Goal: Information Seeking & Learning: Learn about a topic

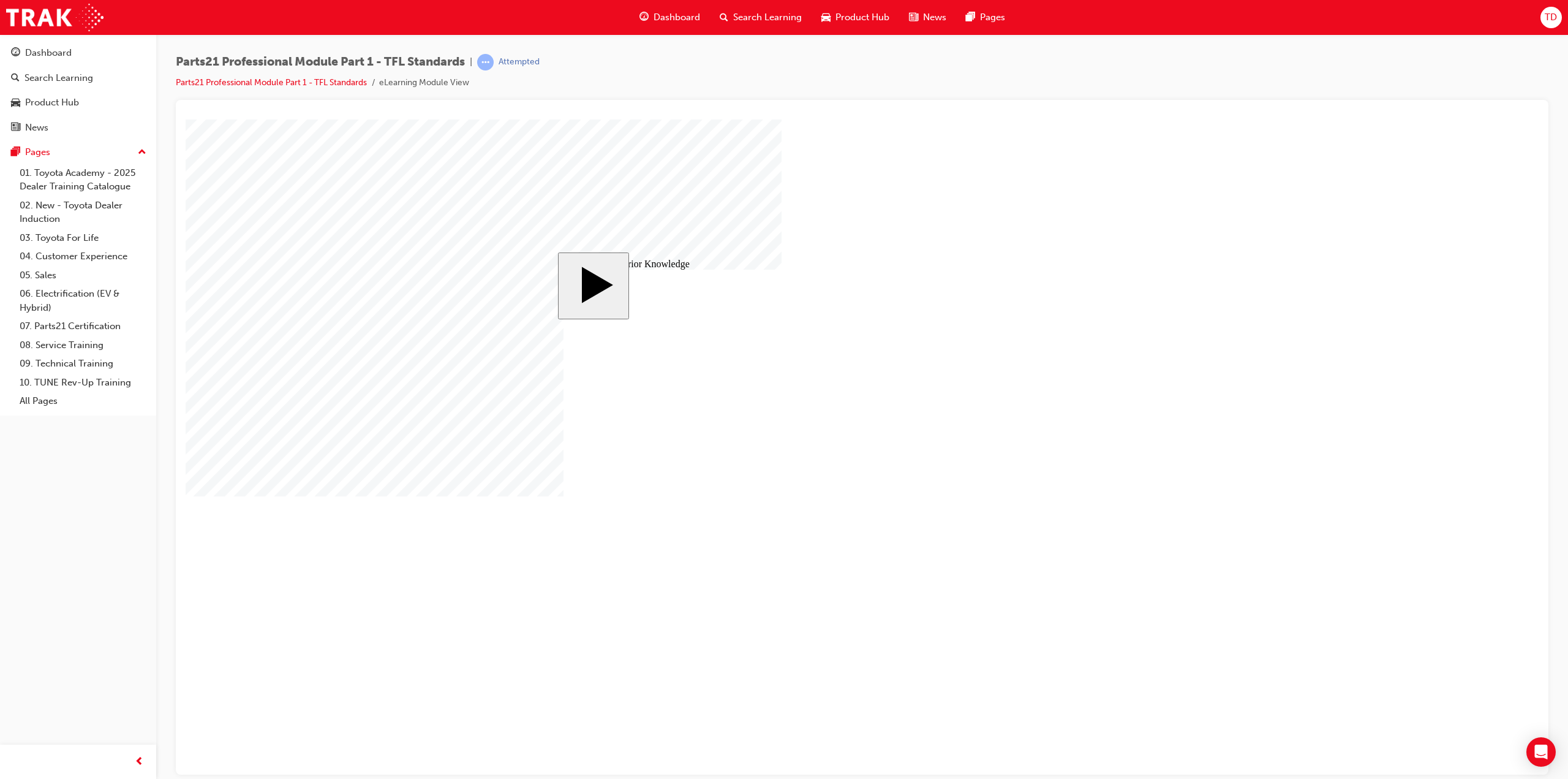
drag, startPoint x: 779, startPoint y: 436, endPoint x: 821, endPoint y: 448, distance: 43.7
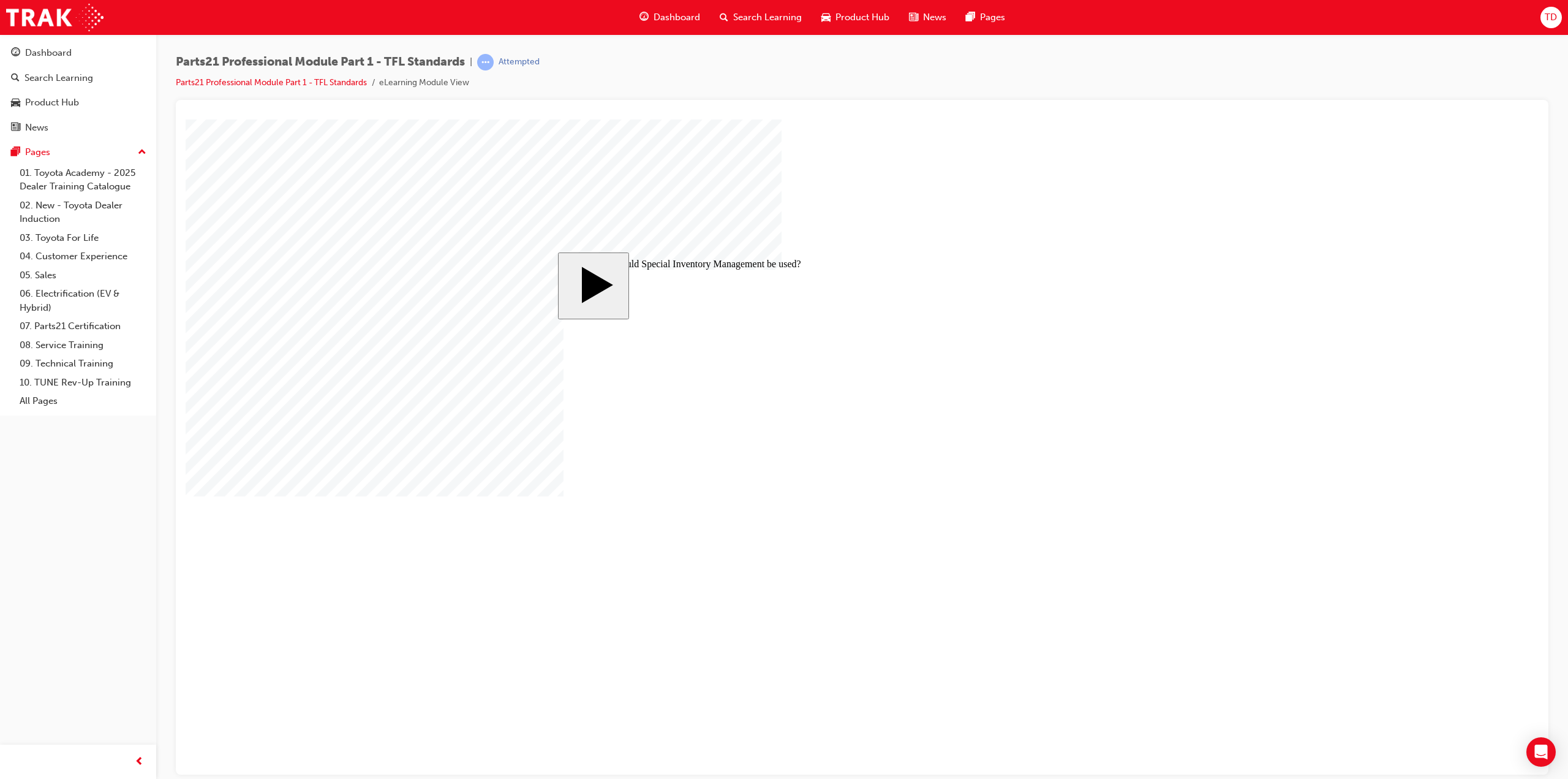
drag, startPoint x: 871, startPoint y: 471, endPoint x: 840, endPoint y: 466, distance: 31.4
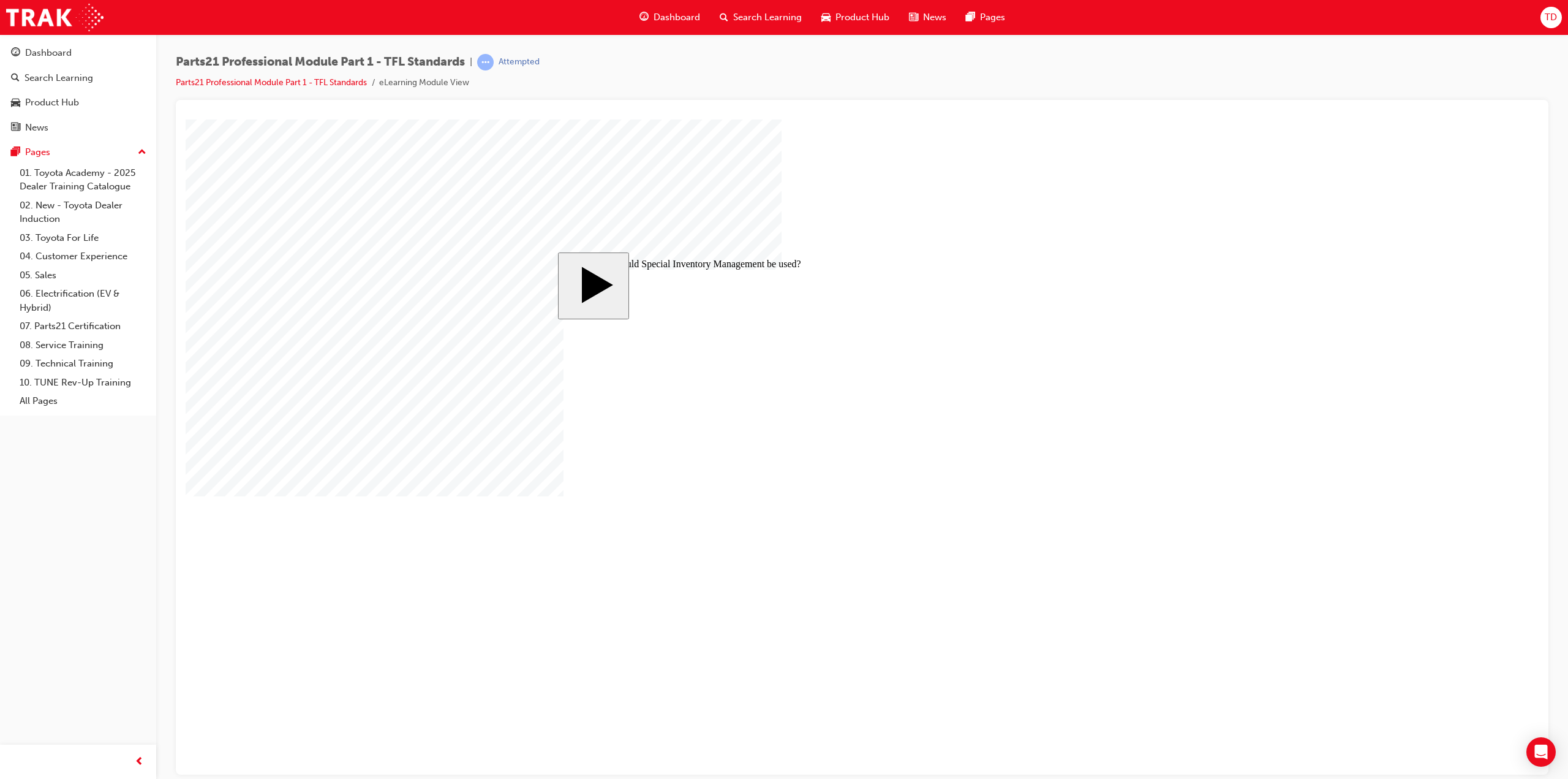
radio input "false"
drag, startPoint x: 877, startPoint y: 469, endPoint x: 804, endPoint y: 464, distance: 73.2
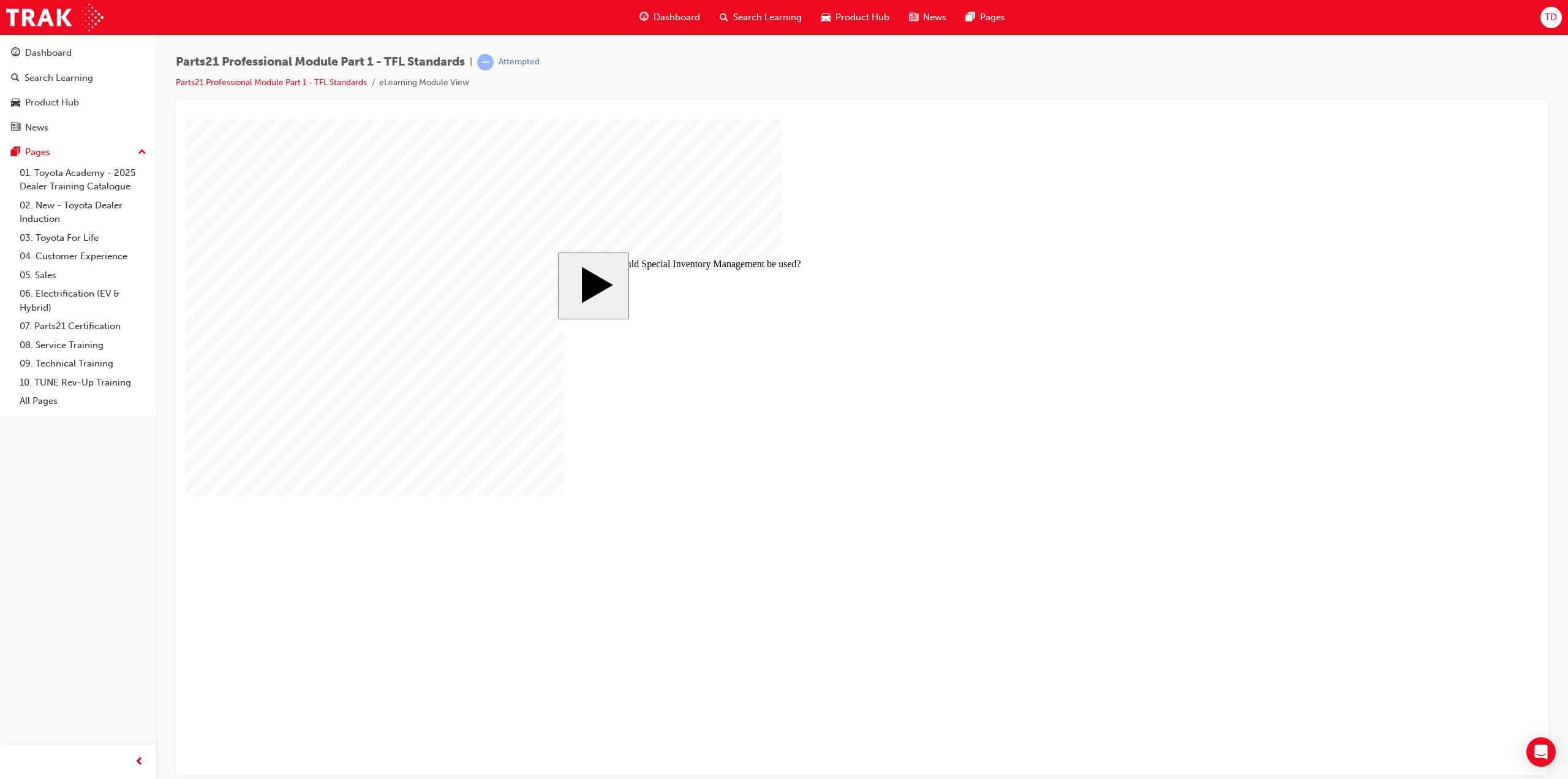
radio input "false"
radio input "true"
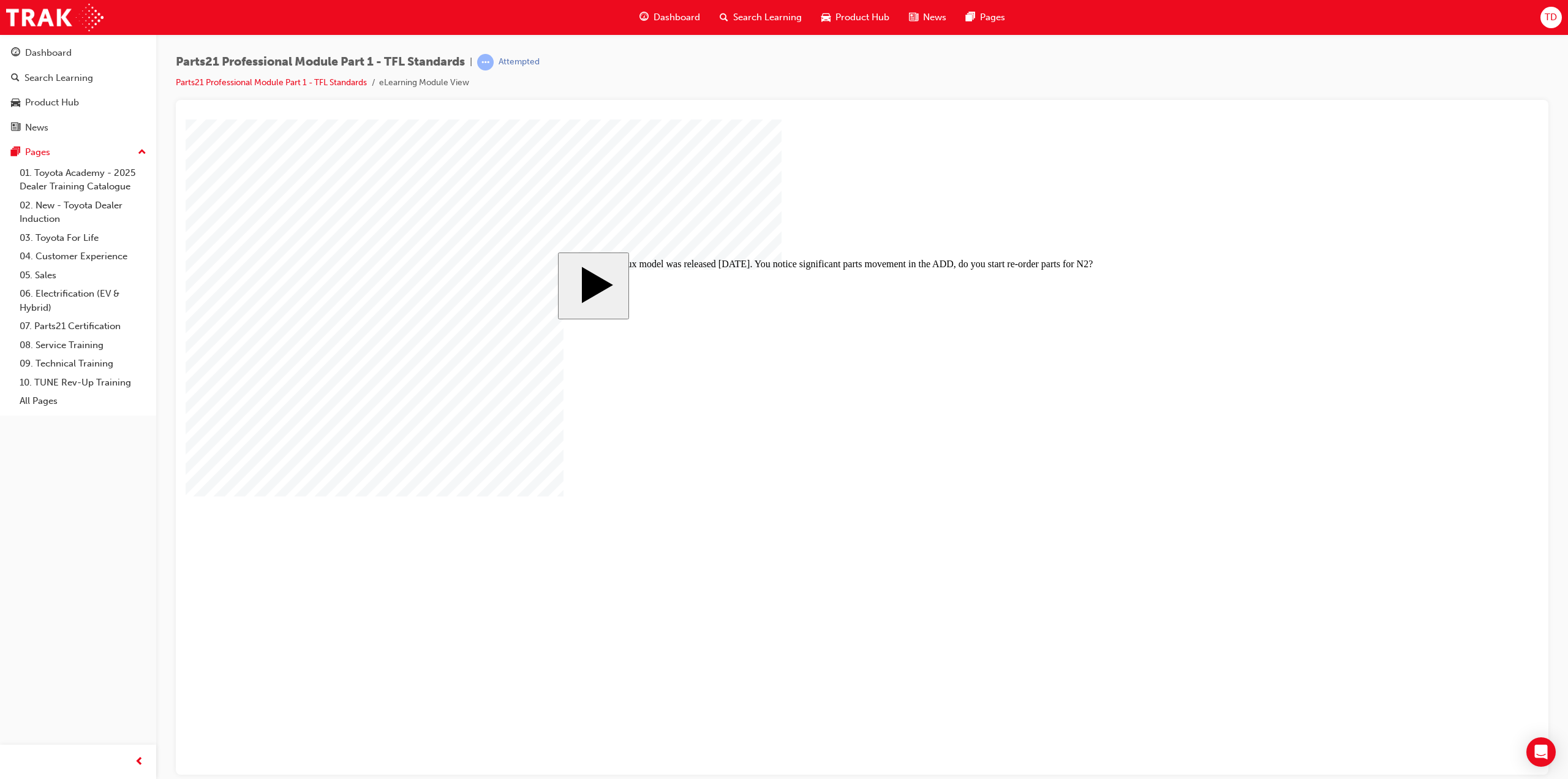
radio input "true"
drag, startPoint x: 913, startPoint y: 413, endPoint x: 896, endPoint y: 412, distance: 17.0
drag, startPoint x: 934, startPoint y: 454, endPoint x: 918, endPoint y: 459, distance: 16.8
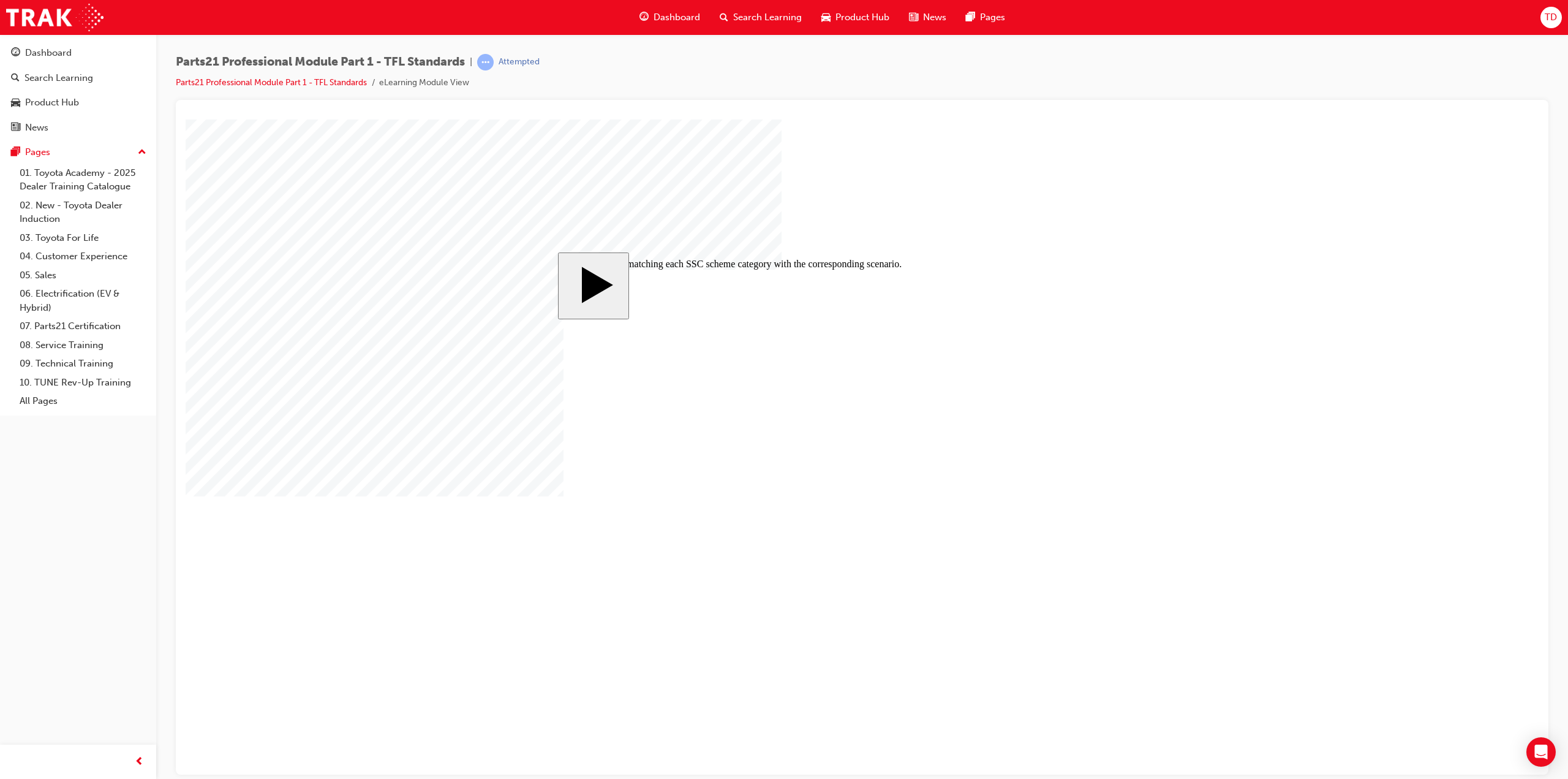
drag, startPoint x: 936, startPoint y: 479, endPoint x: 899, endPoint y: 484, distance: 37.3
drag, startPoint x: 907, startPoint y: 451, endPoint x: 970, endPoint y: 447, distance: 63.1
drag, startPoint x: 983, startPoint y: 484, endPoint x: 983, endPoint y: 478, distance: 6.0
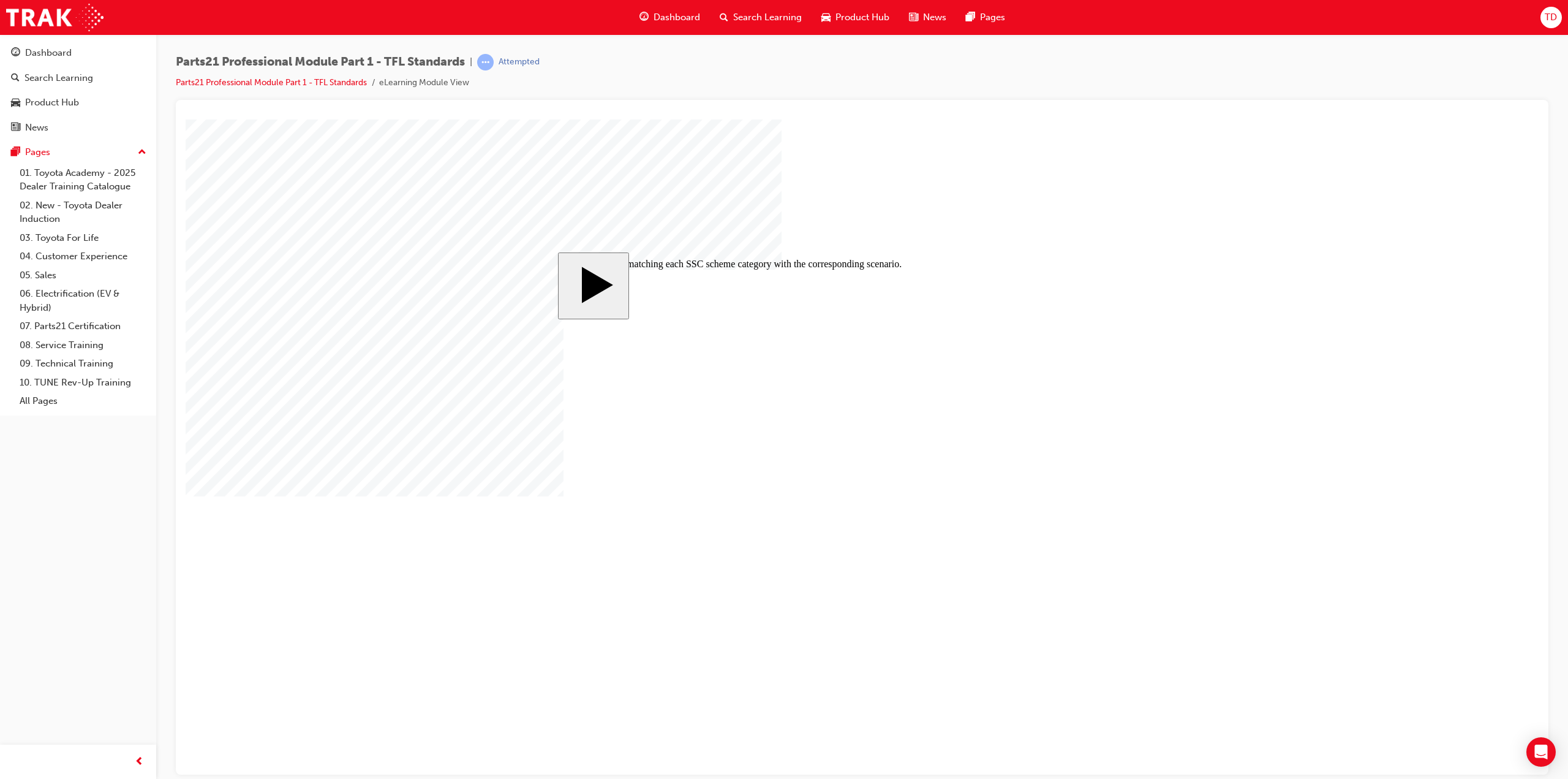
drag, startPoint x: 945, startPoint y: 413, endPoint x: 1000, endPoint y: 417, distance: 55.1
drag, startPoint x: 938, startPoint y: 480, endPoint x: 941, endPoint y: 388, distance: 92.0
drag, startPoint x: 944, startPoint y: 446, endPoint x: 954, endPoint y: 382, distance: 64.8
drag, startPoint x: 937, startPoint y: 439, endPoint x: 947, endPoint y: 373, distance: 66.8
drag, startPoint x: 966, startPoint y: 400, endPoint x: 1084, endPoint y: 423, distance: 120.2
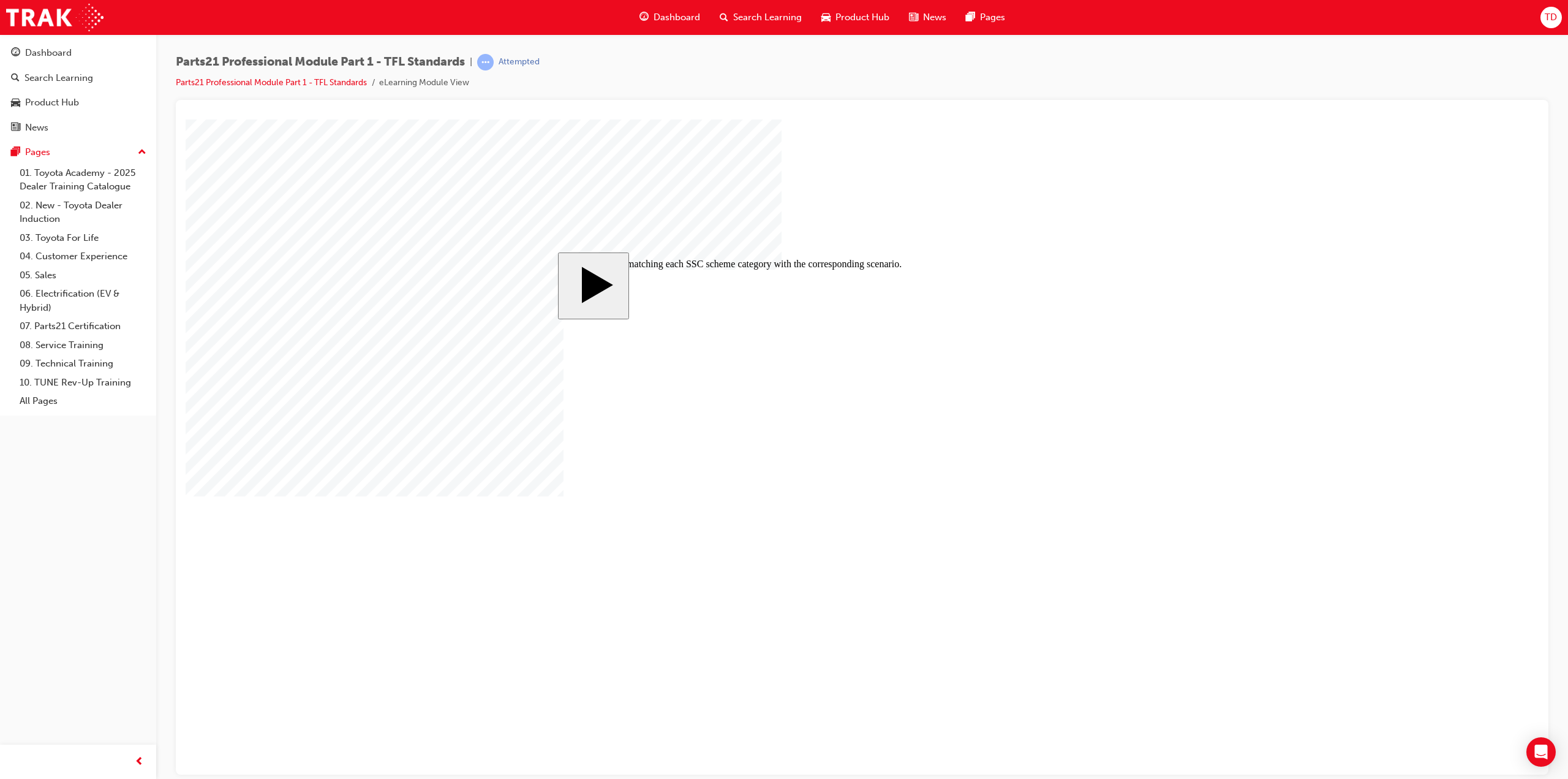
drag, startPoint x: 958, startPoint y: 454, endPoint x: 966, endPoint y: 519, distance: 65.5
drag, startPoint x: 918, startPoint y: 429, endPoint x: 908, endPoint y: 443, distance: 17.2
drag, startPoint x: 904, startPoint y: 450, endPoint x: 937, endPoint y: 546, distance: 101.5
drag, startPoint x: 901, startPoint y: 433, endPoint x: 1004, endPoint y: 442, distance: 103.4
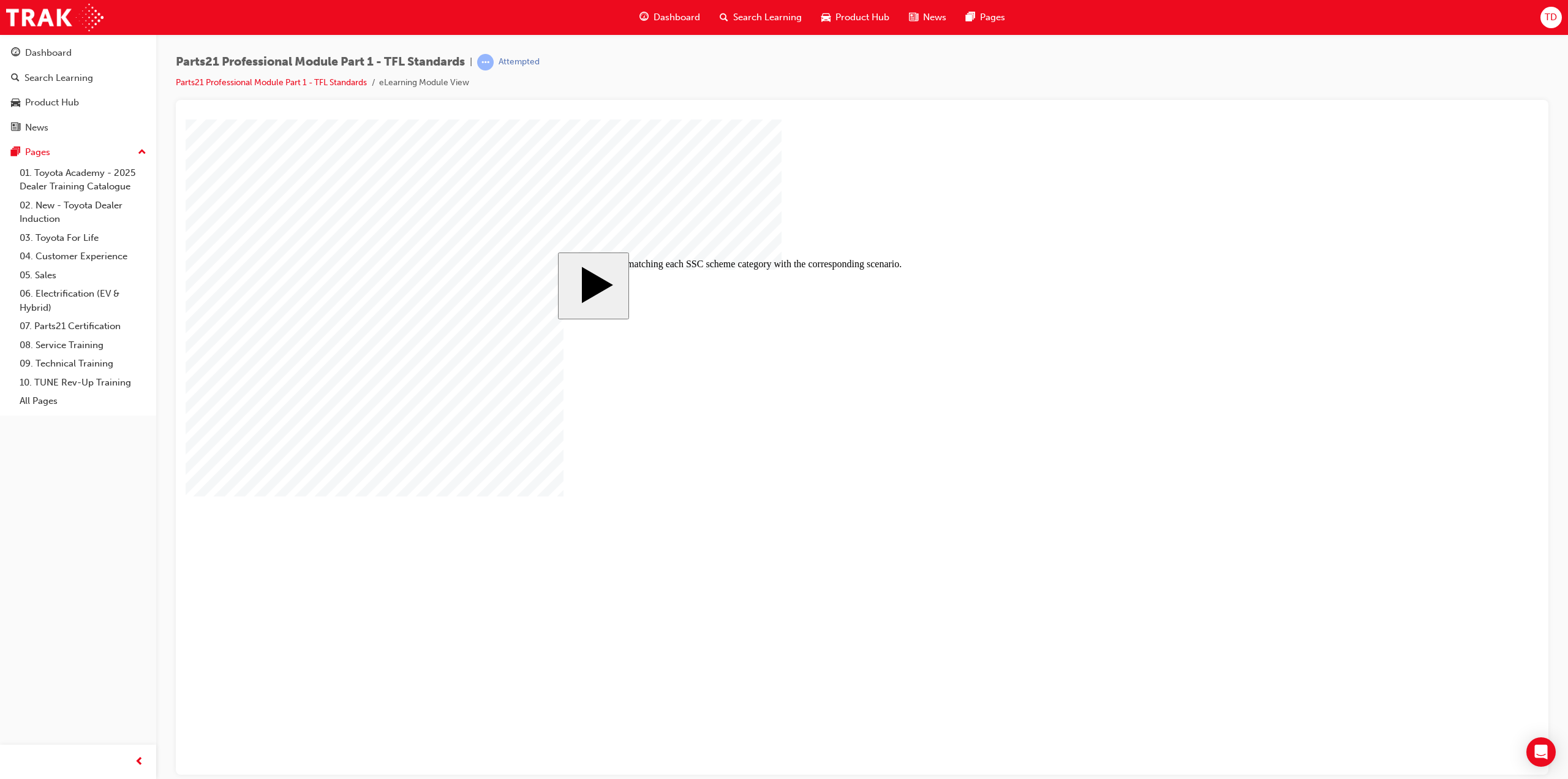
drag, startPoint x: 940, startPoint y: 413, endPoint x: 1019, endPoint y: 432, distance: 81.3
drag, startPoint x: 899, startPoint y: 448, endPoint x: 910, endPoint y: 493, distance: 46.3
drag, startPoint x: 881, startPoint y: 447, endPoint x: 874, endPoint y: 493, distance: 46.5
drag, startPoint x: 887, startPoint y: 478, endPoint x: 920, endPoint y: 489, distance: 34.8
drag, startPoint x: 963, startPoint y: 413, endPoint x: 966, endPoint y: 459, distance: 46.1
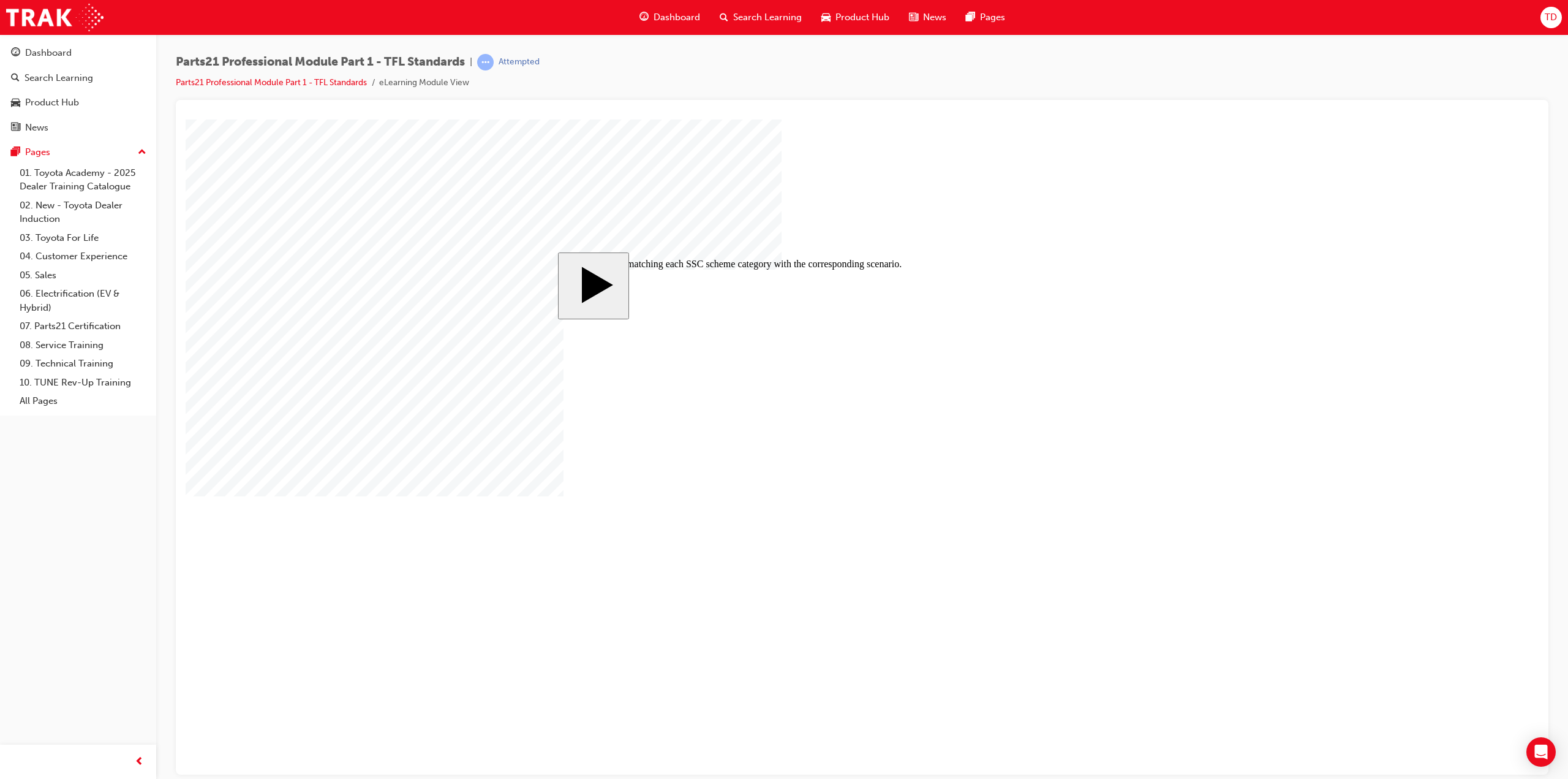
drag, startPoint x: 936, startPoint y: 406, endPoint x: 924, endPoint y: 492, distance: 86.8
drag, startPoint x: 922, startPoint y: 409, endPoint x: 910, endPoint y: 409, distance: 12.0
drag, startPoint x: 895, startPoint y: 451, endPoint x: 928, endPoint y: 447, distance: 33.2
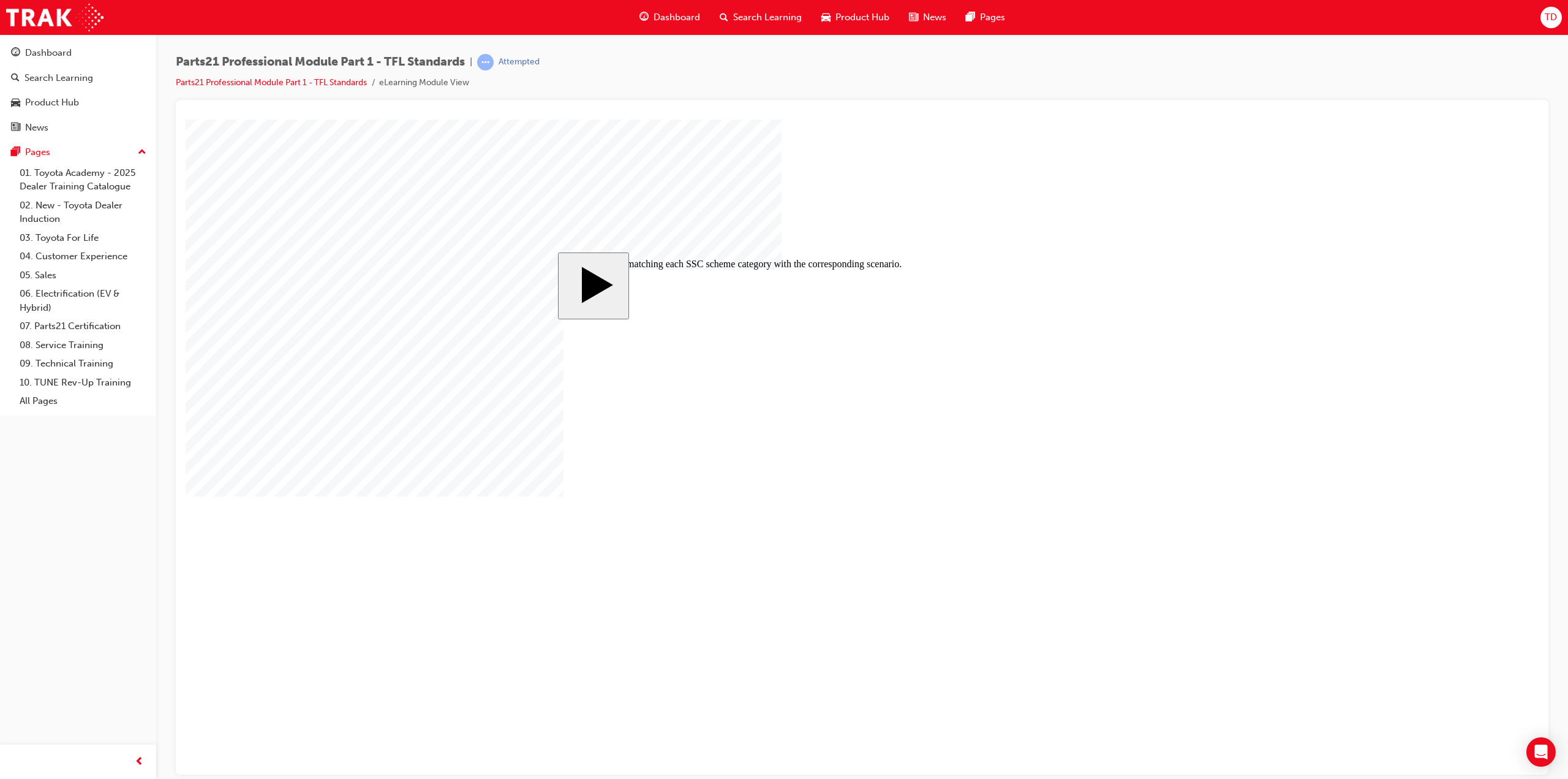
drag, startPoint x: 905, startPoint y: 398, endPoint x: 947, endPoint y: 423, distance: 48.9
drag, startPoint x: 917, startPoint y: 495, endPoint x: 967, endPoint y: 424, distance: 86.8
drag, startPoint x: 905, startPoint y: 453, endPoint x: 678, endPoint y: 386, distance: 236.7
drag, startPoint x: 905, startPoint y: 439, endPoint x: 938, endPoint y: 392, distance: 57.4
click at [1274, 484] on body "slide: Correctly matching each SSC scheme category with the corresponding scena…" at bounding box center [862, 446] width 1353 height 655
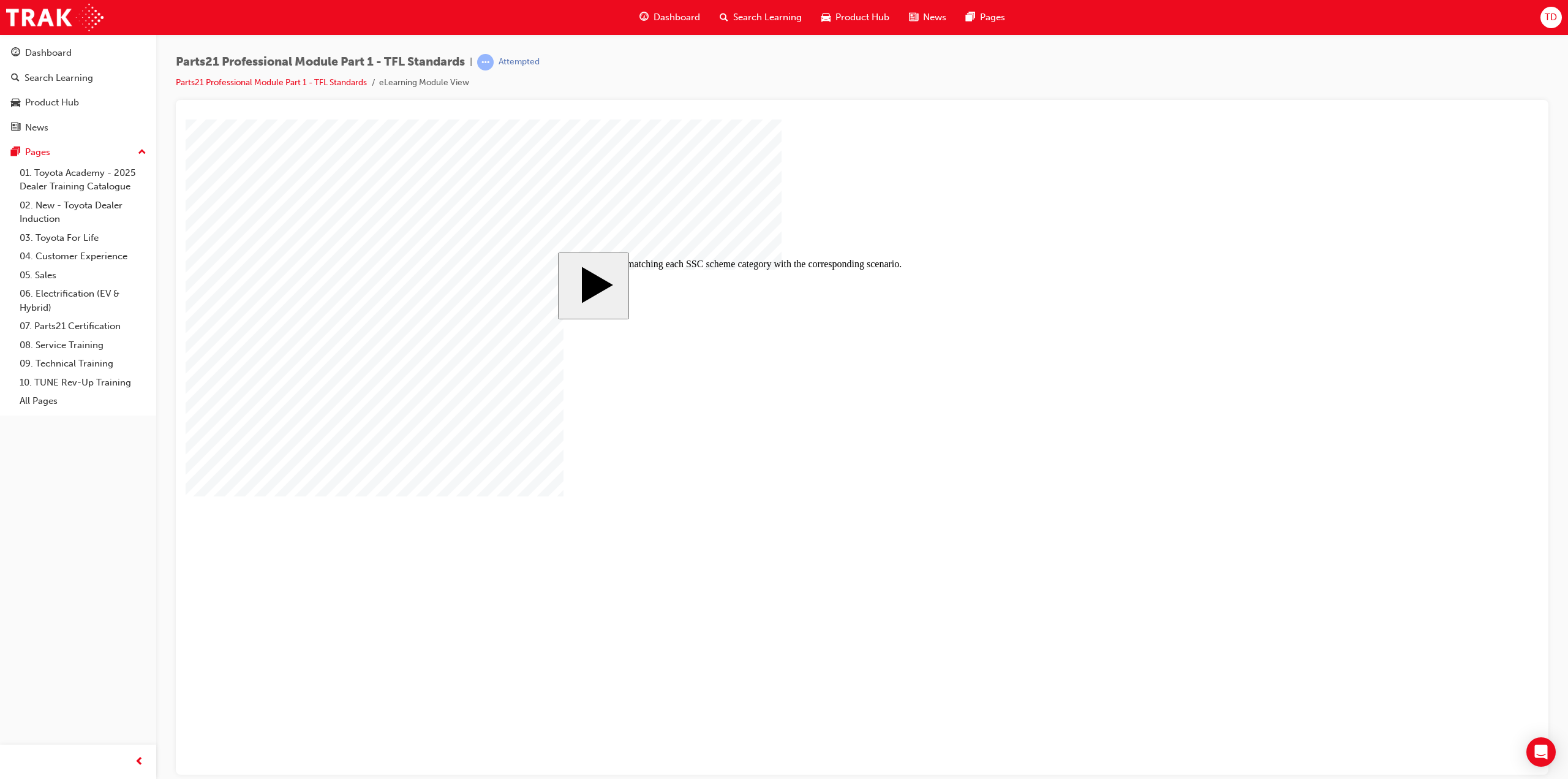
drag, startPoint x: 899, startPoint y: 486, endPoint x: 904, endPoint y: 405, distance: 81.2
drag, startPoint x: 908, startPoint y: 447, endPoint x: 886, endPoint y: 446, distance: 22.0
drag, startPoint x: 905, startPoint y: 490, endPoint x: 891, endPoint y: 496, distance: 15.2
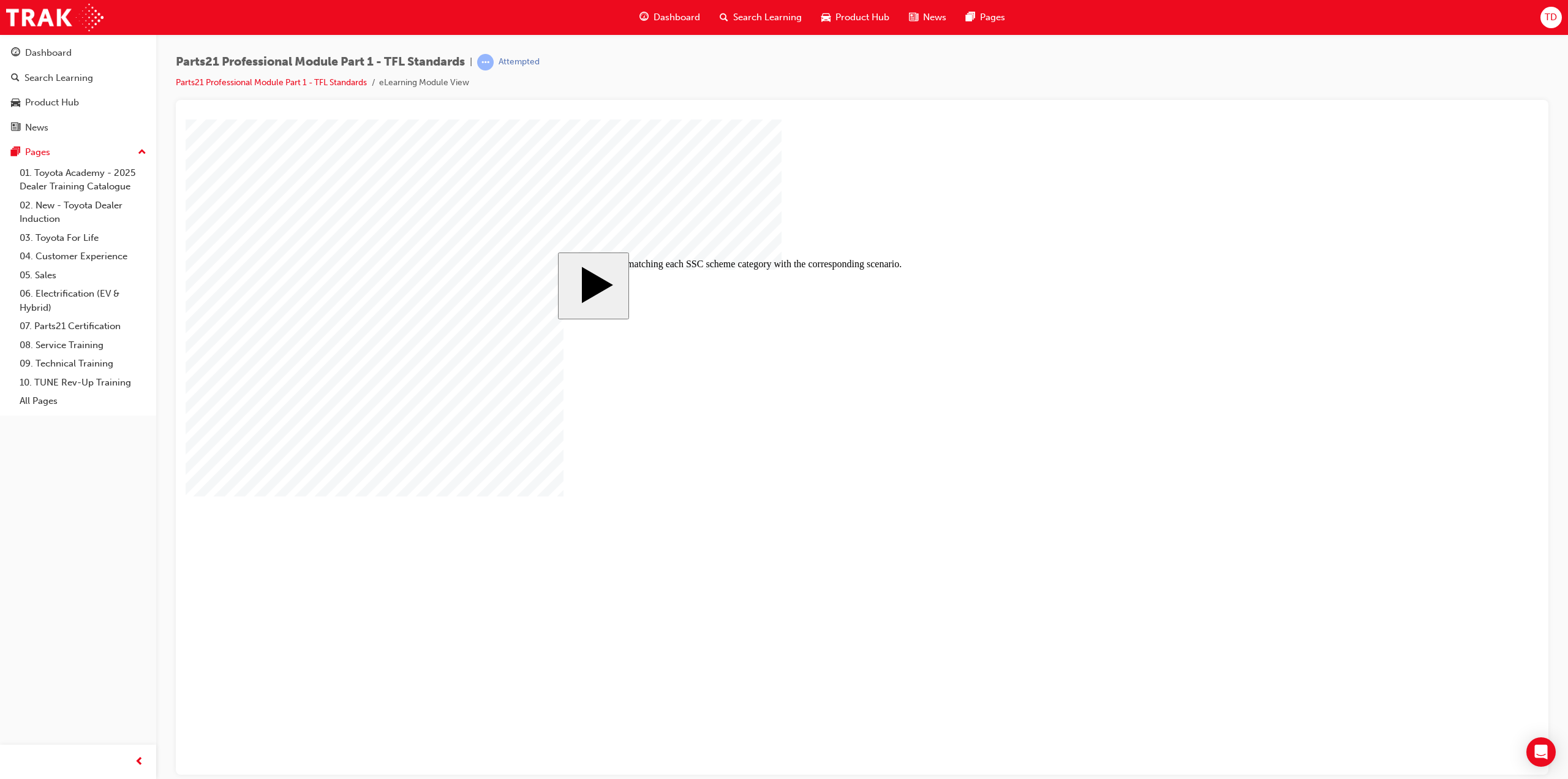
drag, startPoint x: 913, startPoint y: 408, endPoint x: 915, endPoint y: 451, distance: 43.0
drag, startPoint x: 894, startPoint y: 409, endPoint x: 876, endPoint y: 406, distance: 18.2
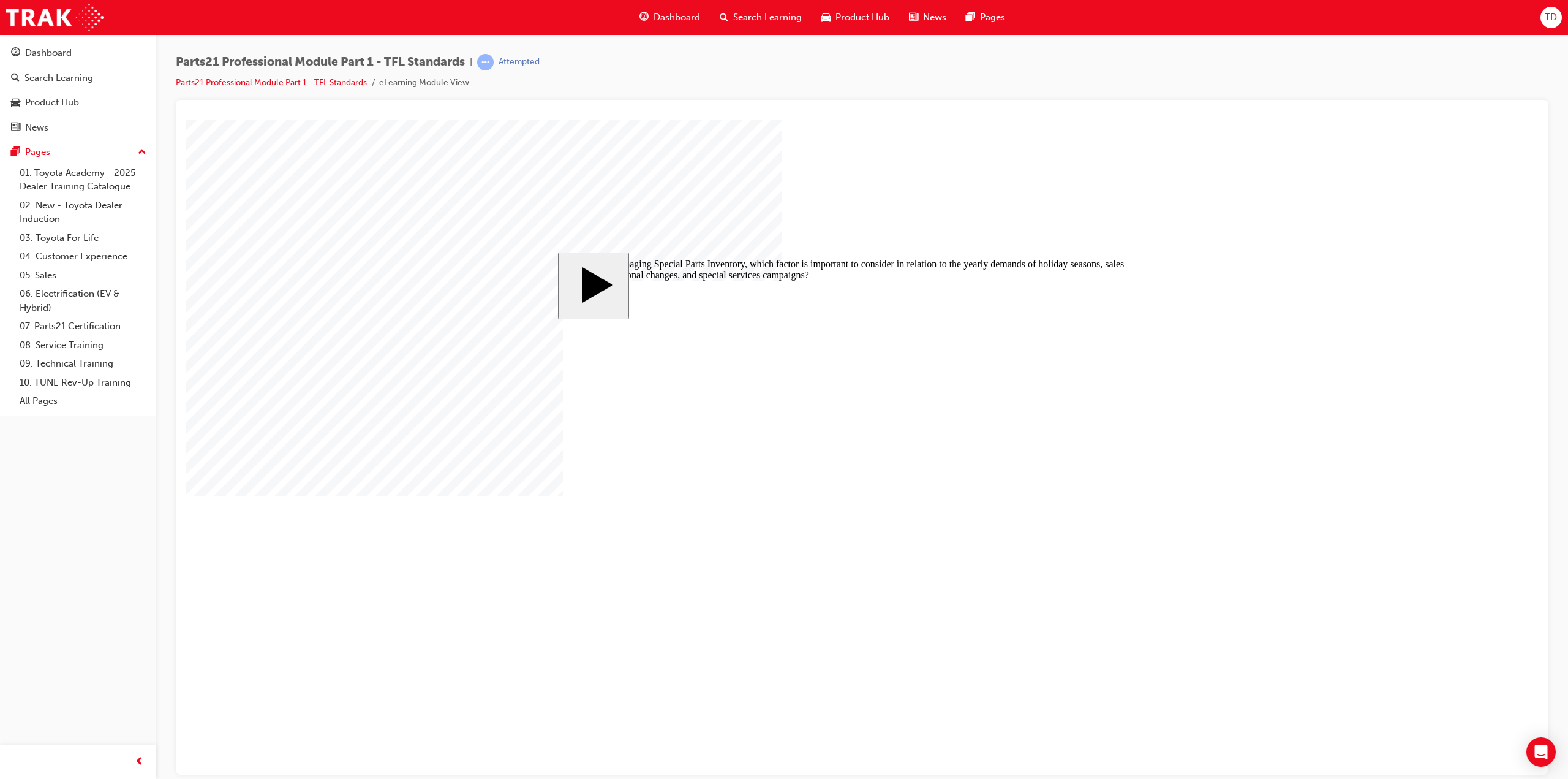
radio input "true"
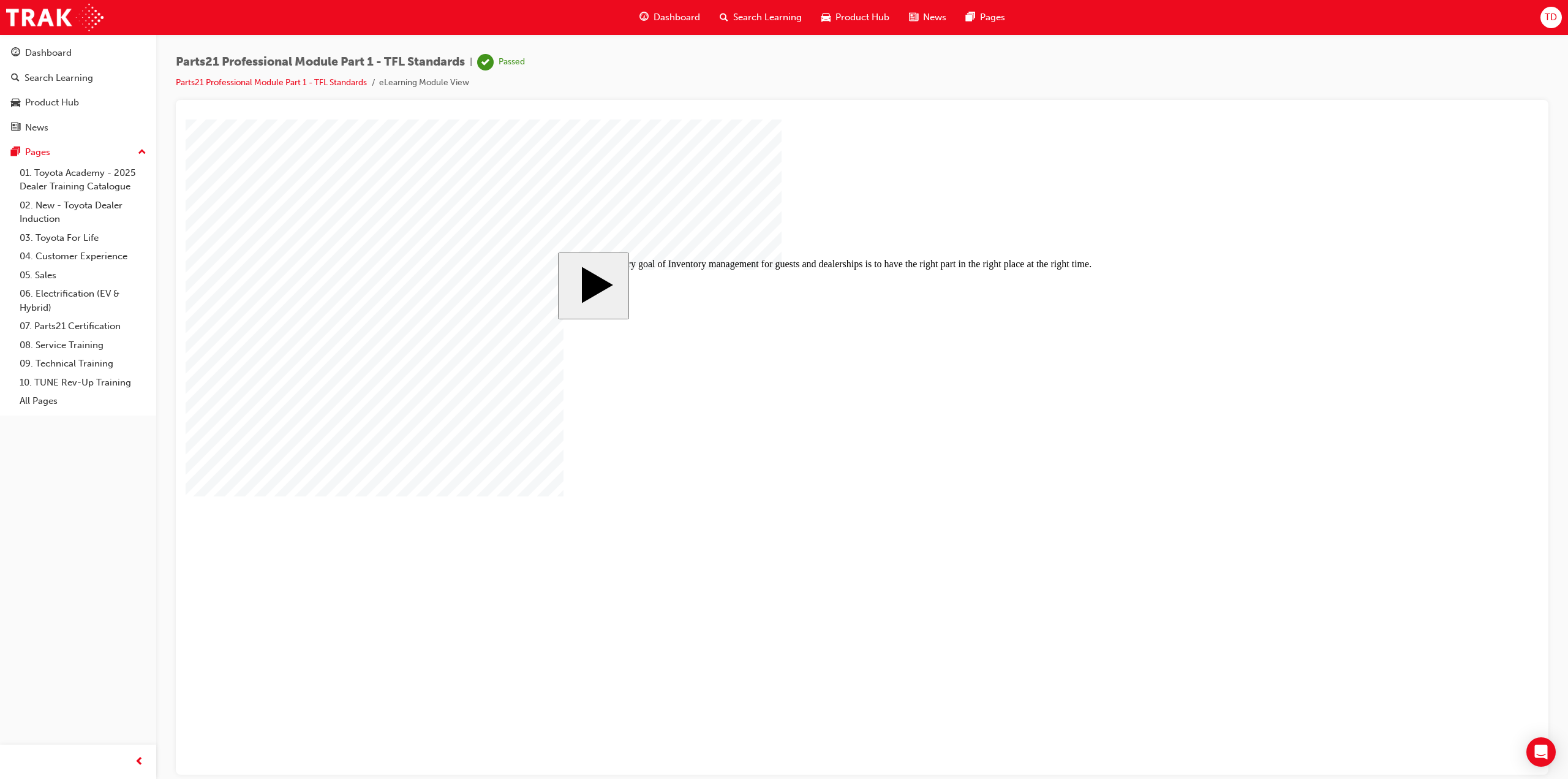
radio input "false"
radio input "true"
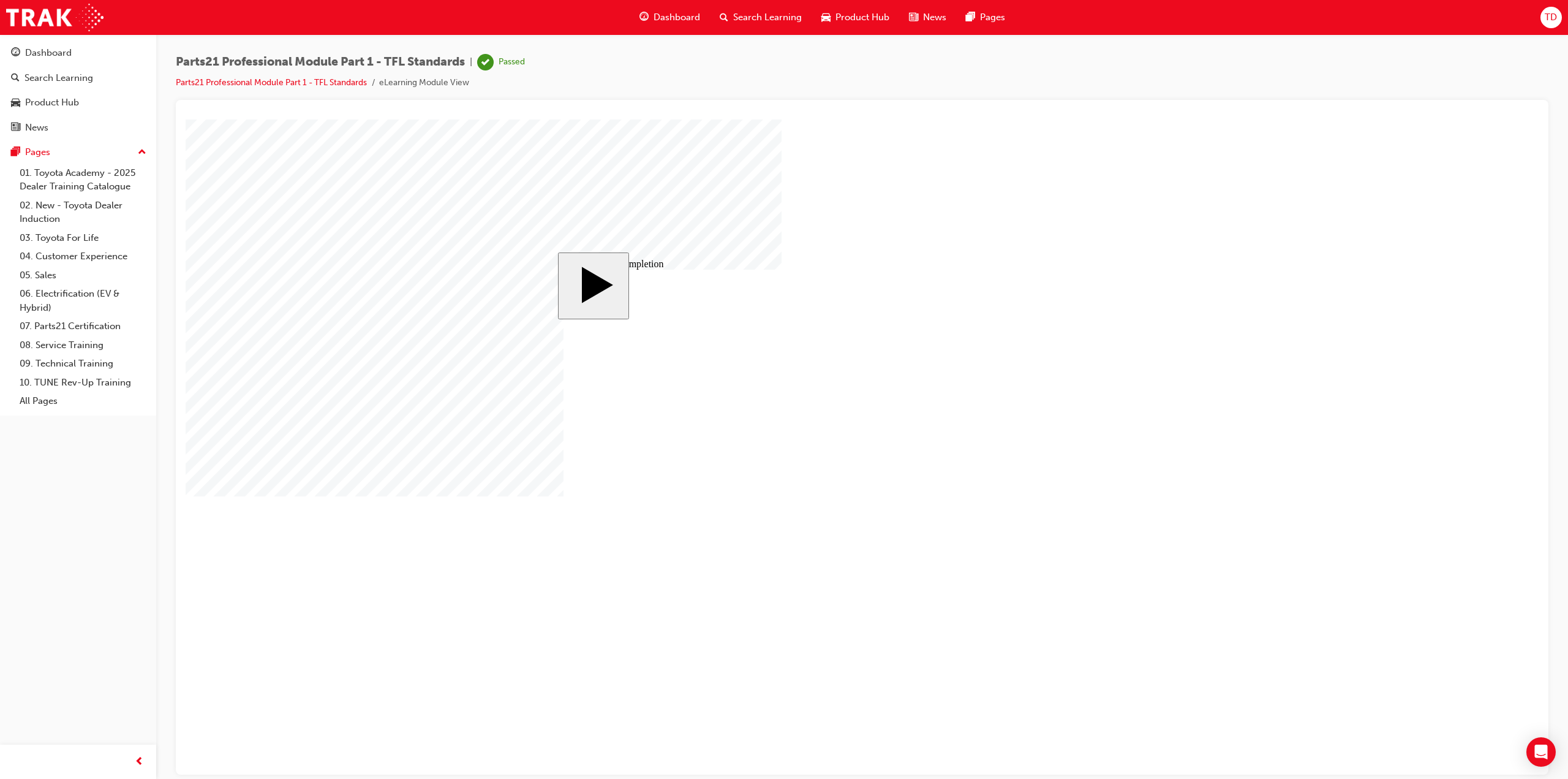
drag, startPoint x: 734, startPoint y: 392, endPoint x: 988, endPoint y: 322, distance: 263.5
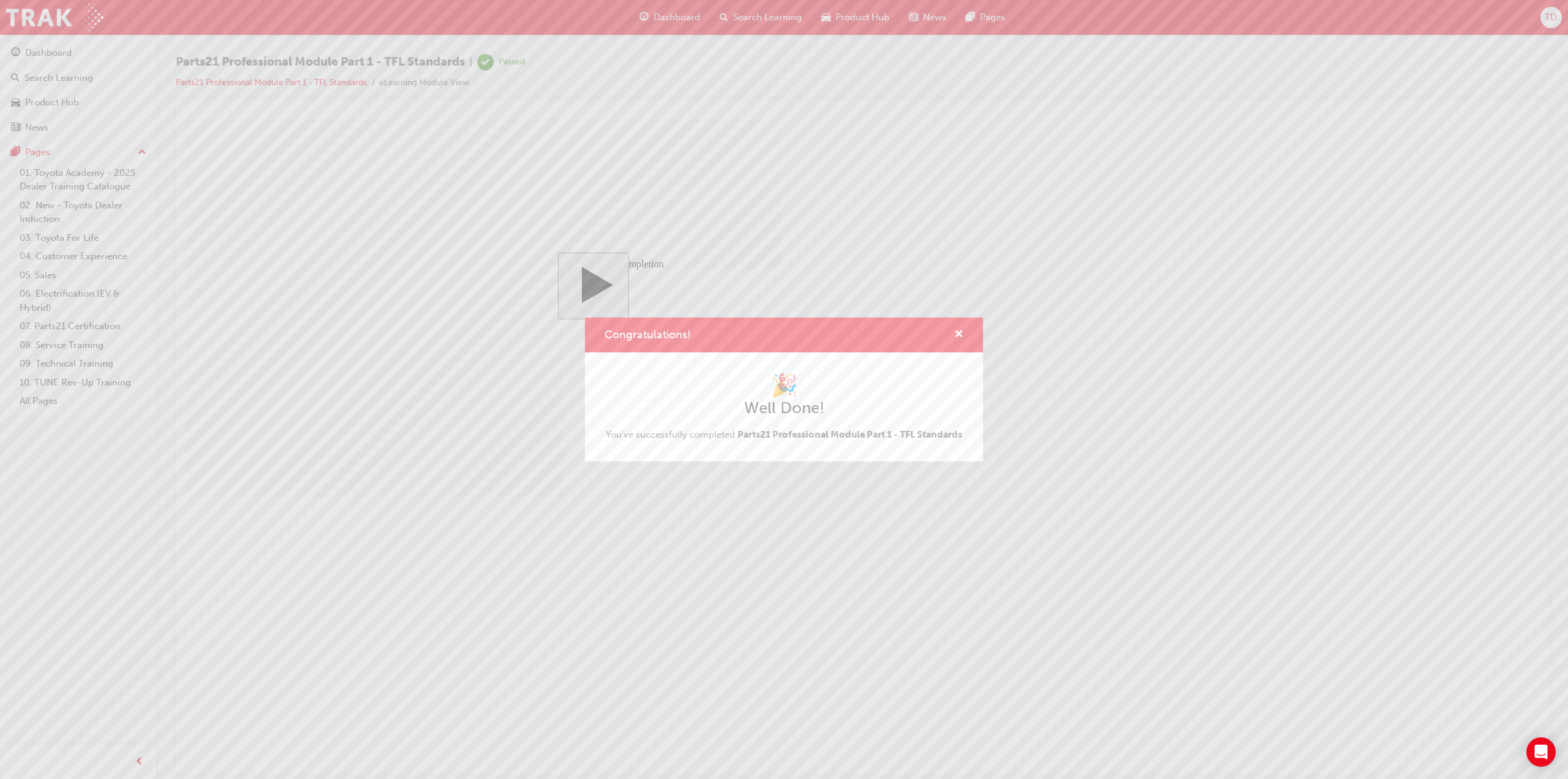
click at [954, 576] on div "Congratulations! 🎉 Well Done! You've successfully completed Parts21 Professiona…" at bounding box center [784, 389] width 1568 height 779
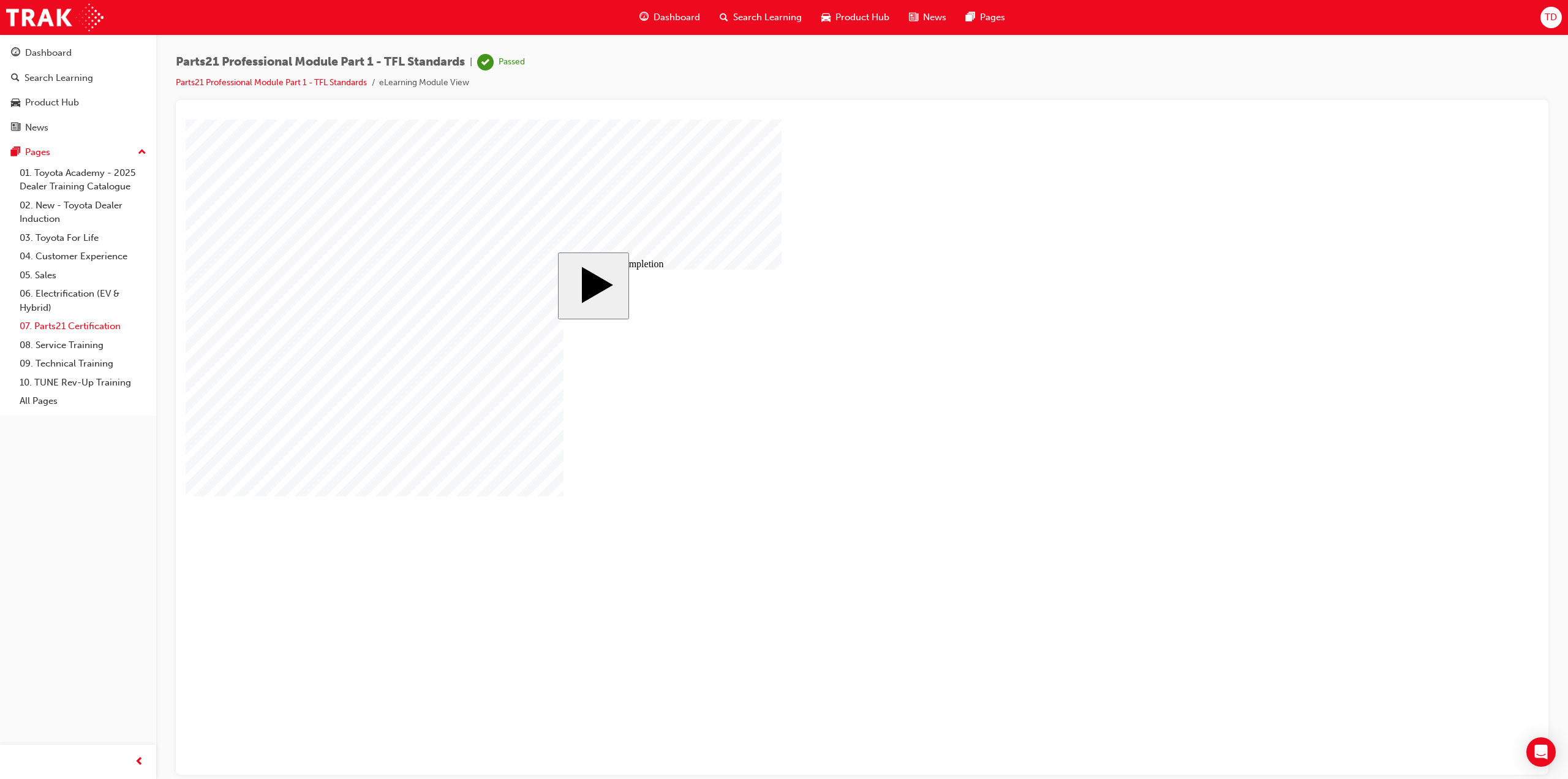
click at [59, 320] on link "07. Parts21 Certification" at bounding box center [83, 326] width 136 height 19
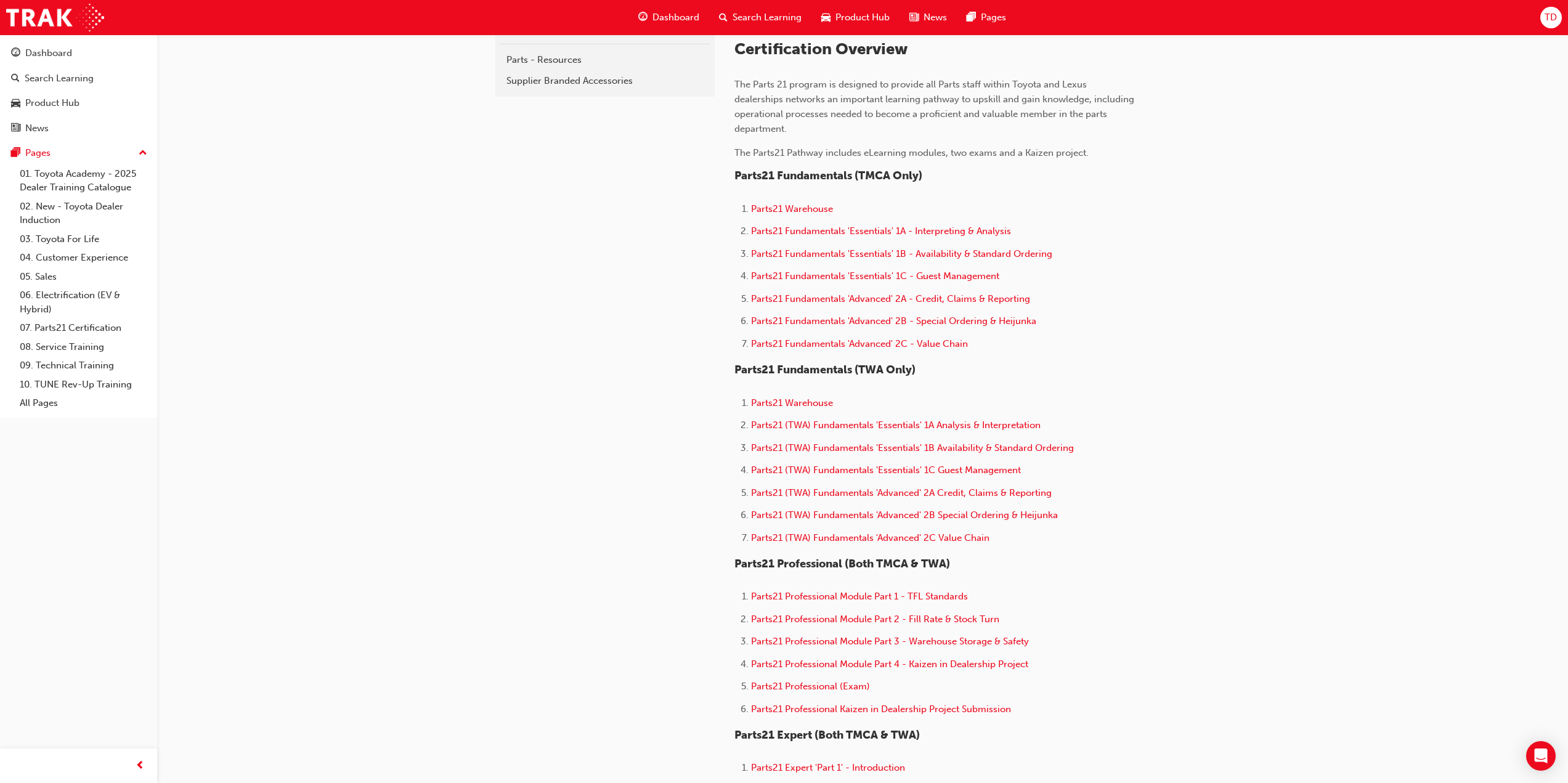
scroll to position [411, 0]
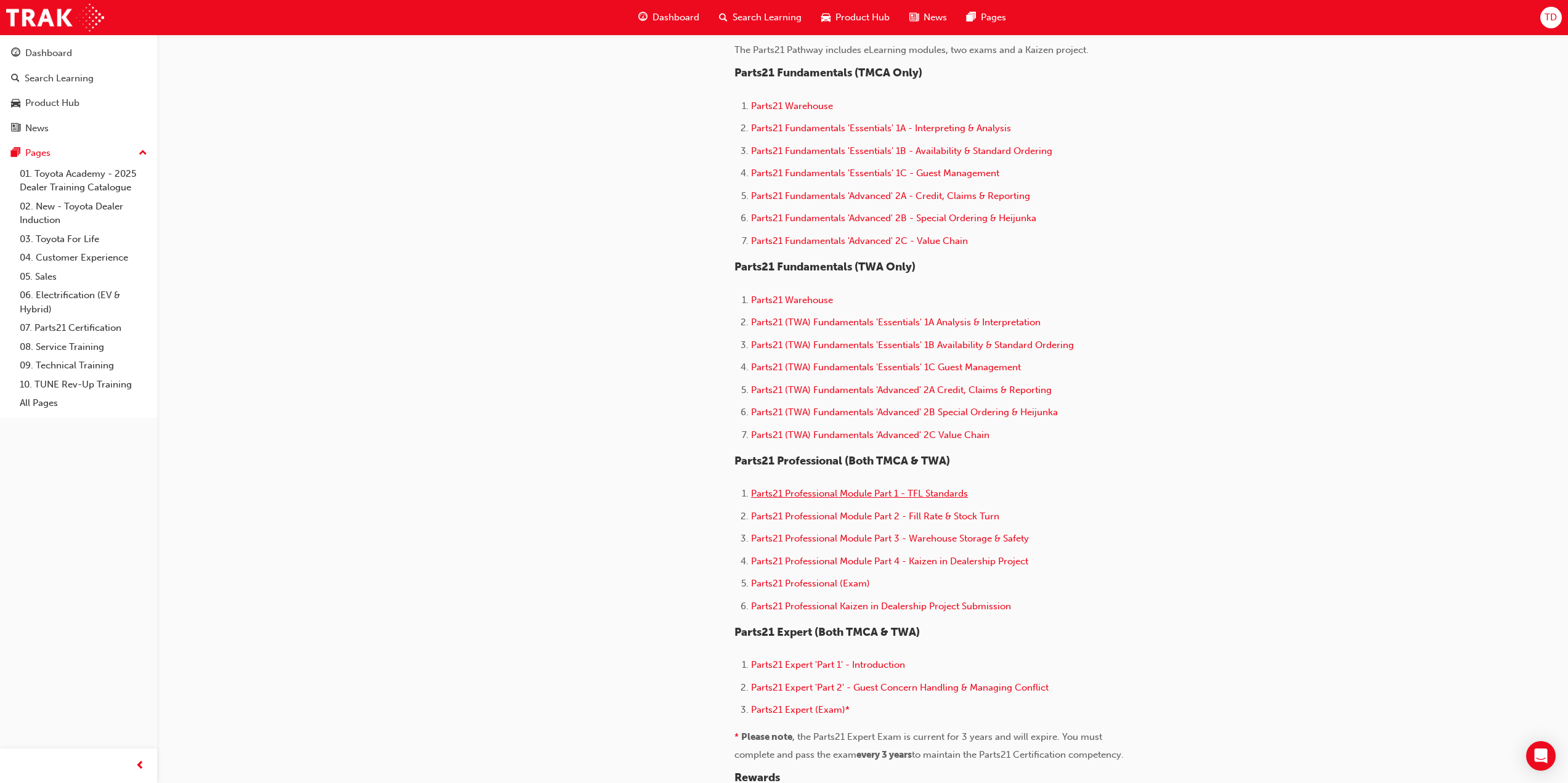
click at [911, 491] on span "Parts21 Professional Module Part 1 - TFL Standards" at bounding box center [860, 493] width 217 height 11
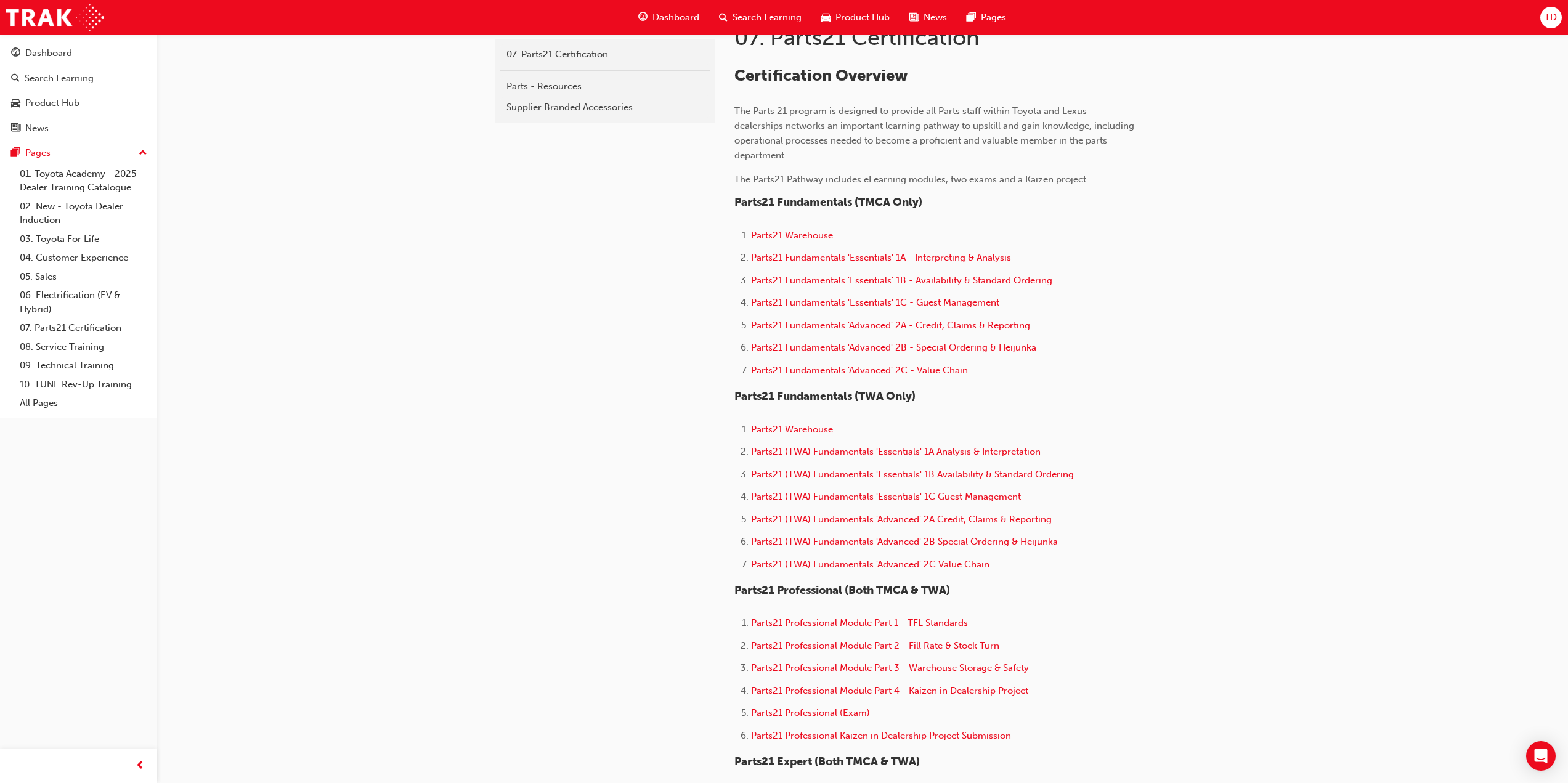
scroll to position [308, 0]
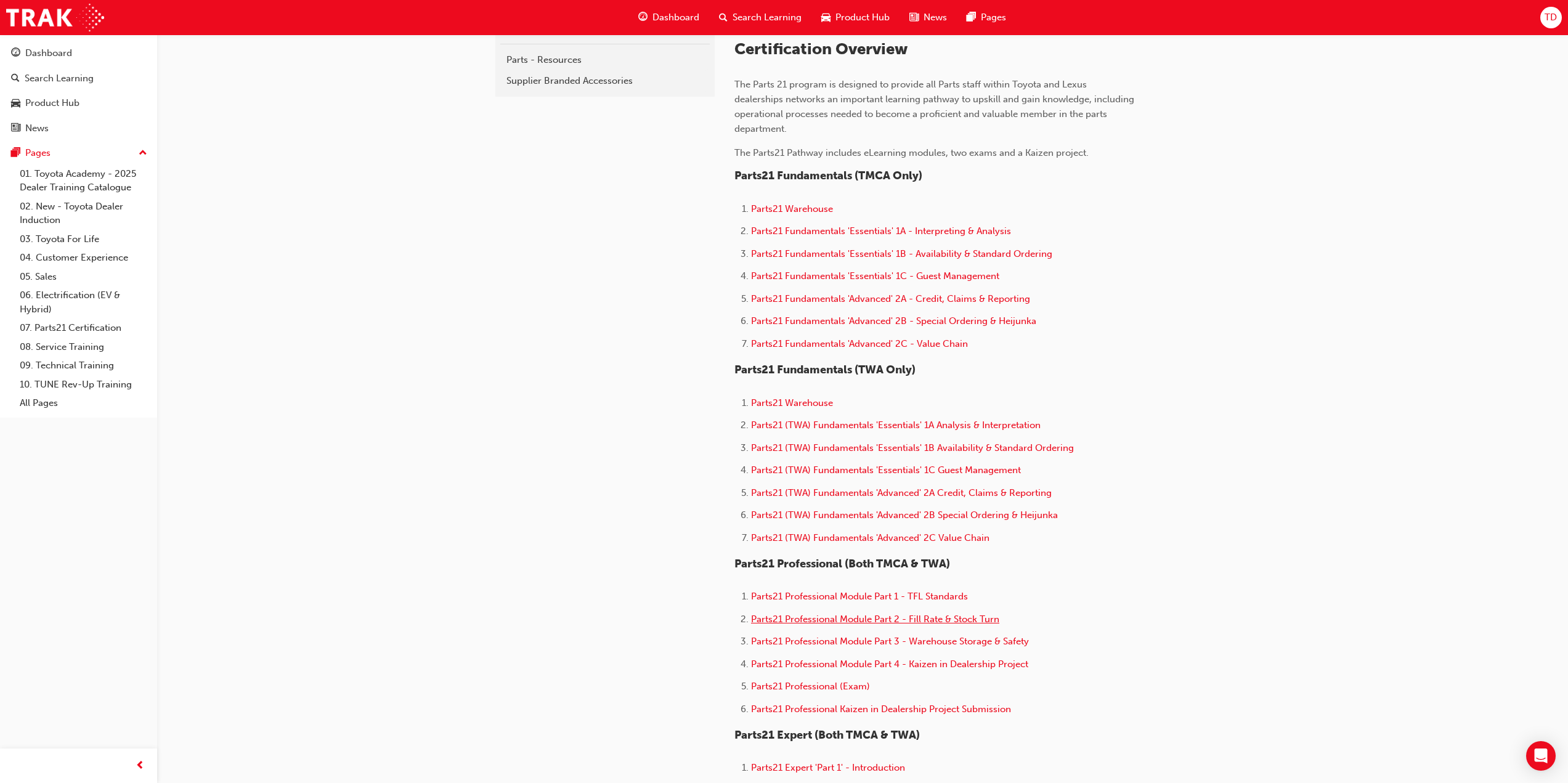
click at [919, 622] on span "Parts21 Professional Module Part 2 - Fill Rate & Stock Turn" at bounding box center [875, 619] width 248 height 11
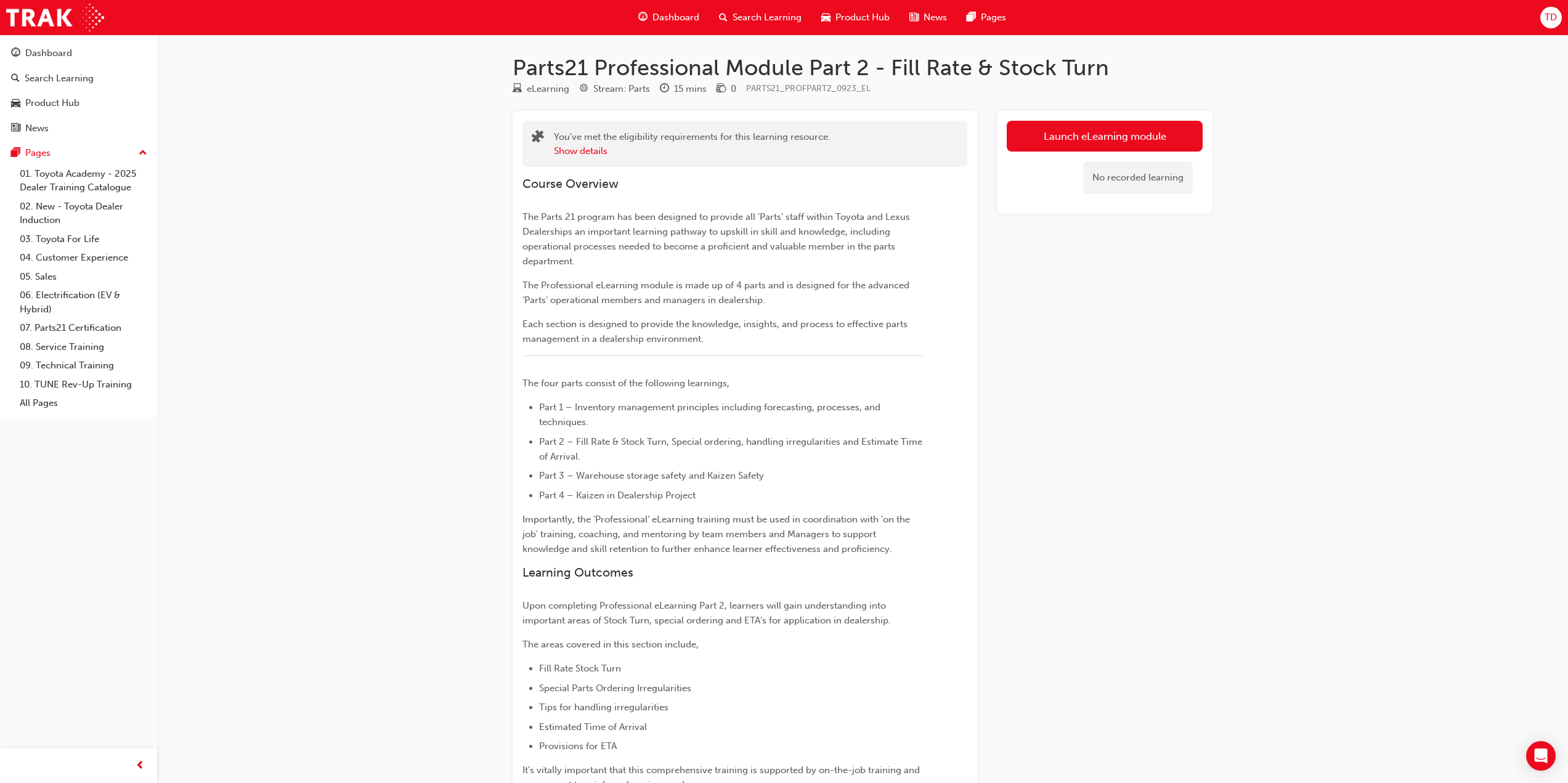
click at [1327, 272] on div "Parts21 Professional Module Part 2 - Fill Rate & Stock Turn eLearning Stream: P…" at bounding box center [784, 521] width 1568 height 1043
click at [425, 451] on div "Parts21 Professional Module Part 2 - Fill Rate & Stock Turn eLearning Stream: P…" at bounding box center [784, 521] width 1568 height 1043
click at [273, 259] on div "Parts21 Professional Module Part 2 - Fill Rate & Stock Turn eLearning Stream: P…" at bounding box center [784, 521] width 1568 height 1043
drag, startPoint x: 1253, startPoint y: 435, endPoint x: 1283, endPoint y: 434, distance: 30.0
click at [1253, 431] on div "Parts21 Professional Module Part 2 - Fill Rate & Stock Turn eLearning Stream: P…" at bounding box center [784, 521] width 1568 height 1043
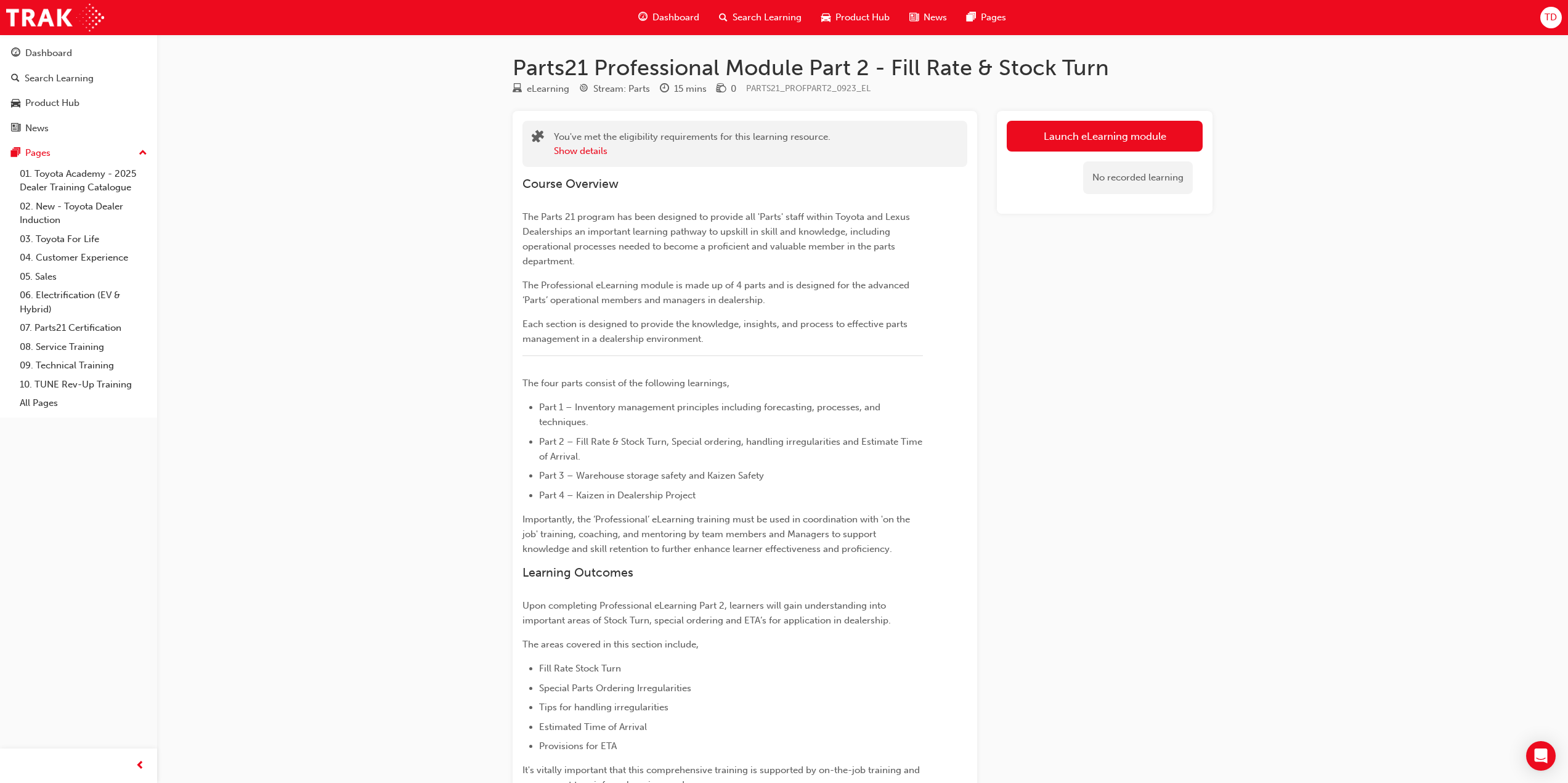
click at [300, 251] on div "Parts21 Professional Module Part 2 - Fill Rate & Stock Turn eLearning Stream: P…" at bounding box center [784, 521] width 1568 height 1043
drag, startPoint x: 1181, startPoint y: 362, endPoint x: 1109, endPoint y: 368, distance: 72.2
click at [1181, 362] on div "Launch eLearning module No recorded learning" at bounding box center [1104, 542] width 215 height 862
click at [257, 220] on div "Parts21 Professional Module Part 2 - Fill Rate & Stock Turn eLearning Stream: P…" at bounding box center [784, 521] width 1568 height 1043
click at [1119, 353] on div "Launch eLearning module No recorded learning" at bounding box center [1104, 542] width 215 height 862
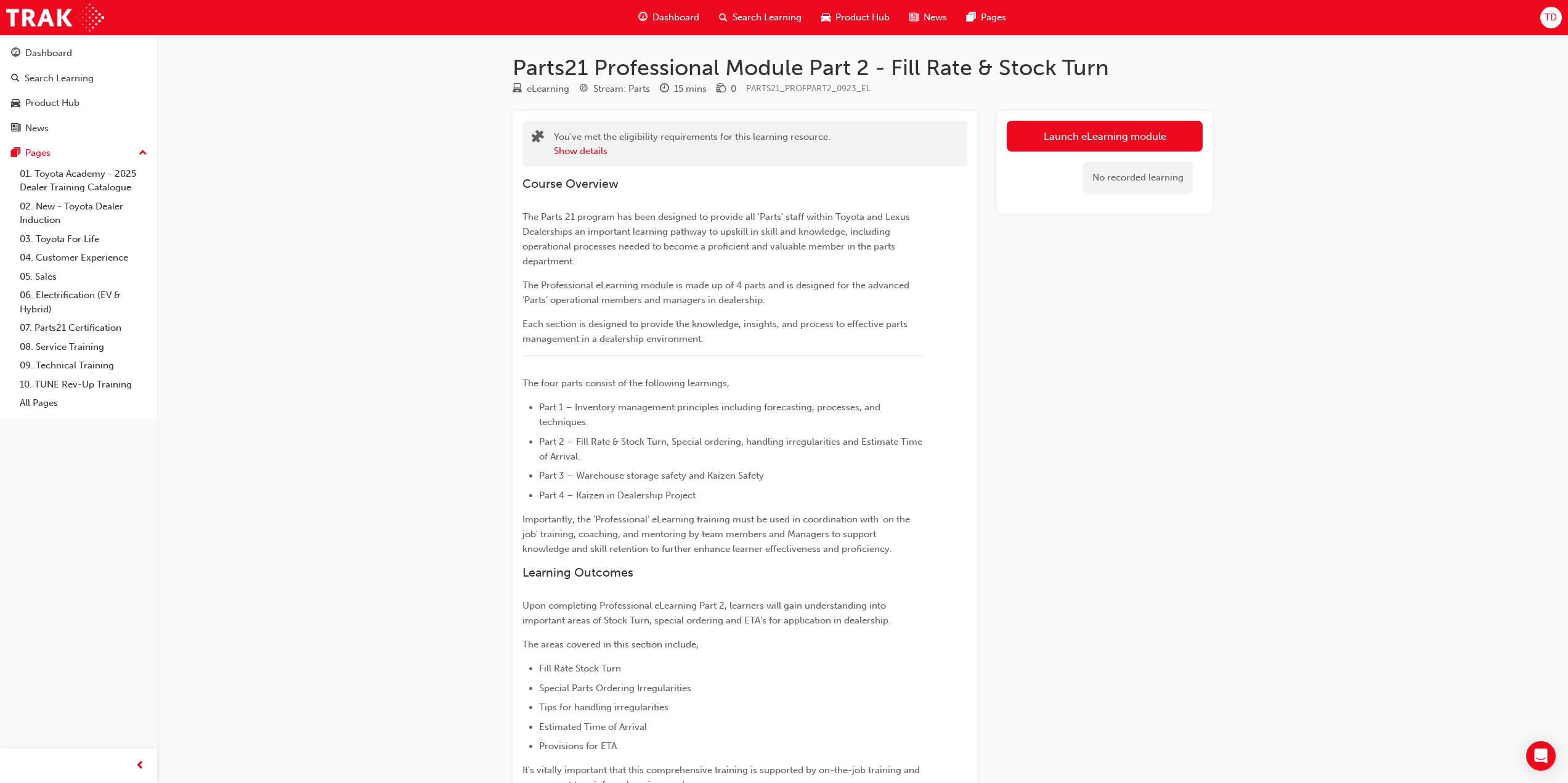
click at [330, 220] on div "Parts21 Professional Module Part 2 - Fill Rate & Stock Turn eLearning Stream: P…" at bounding box center [784, 521] width 1568 height 1043
